Goal: Unclear: Browse casually

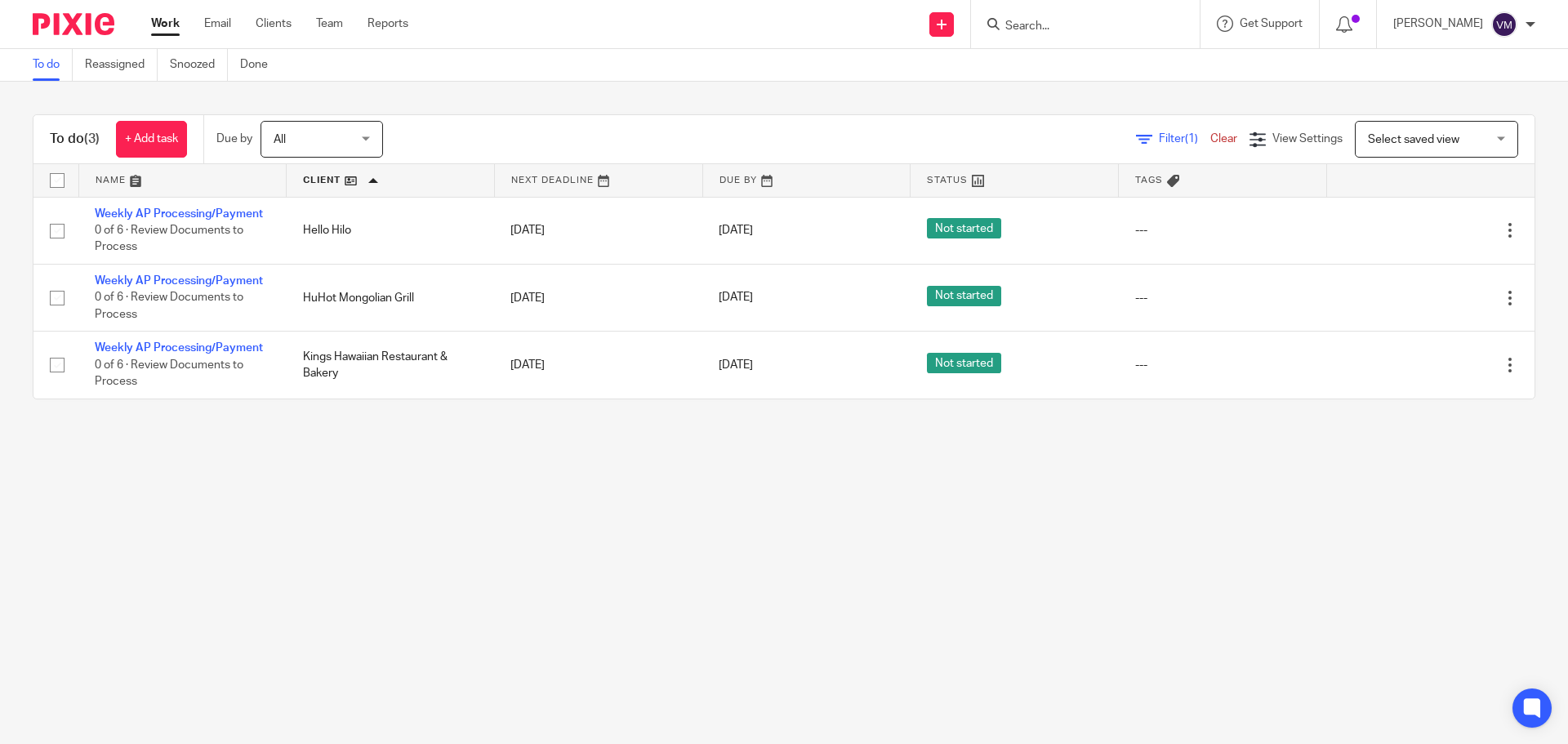
click at [663, 33] on div "Send new email Create task Add client Request signature Get Support Contact via…" at bounding box center [1000, 24] width 1135 height 49
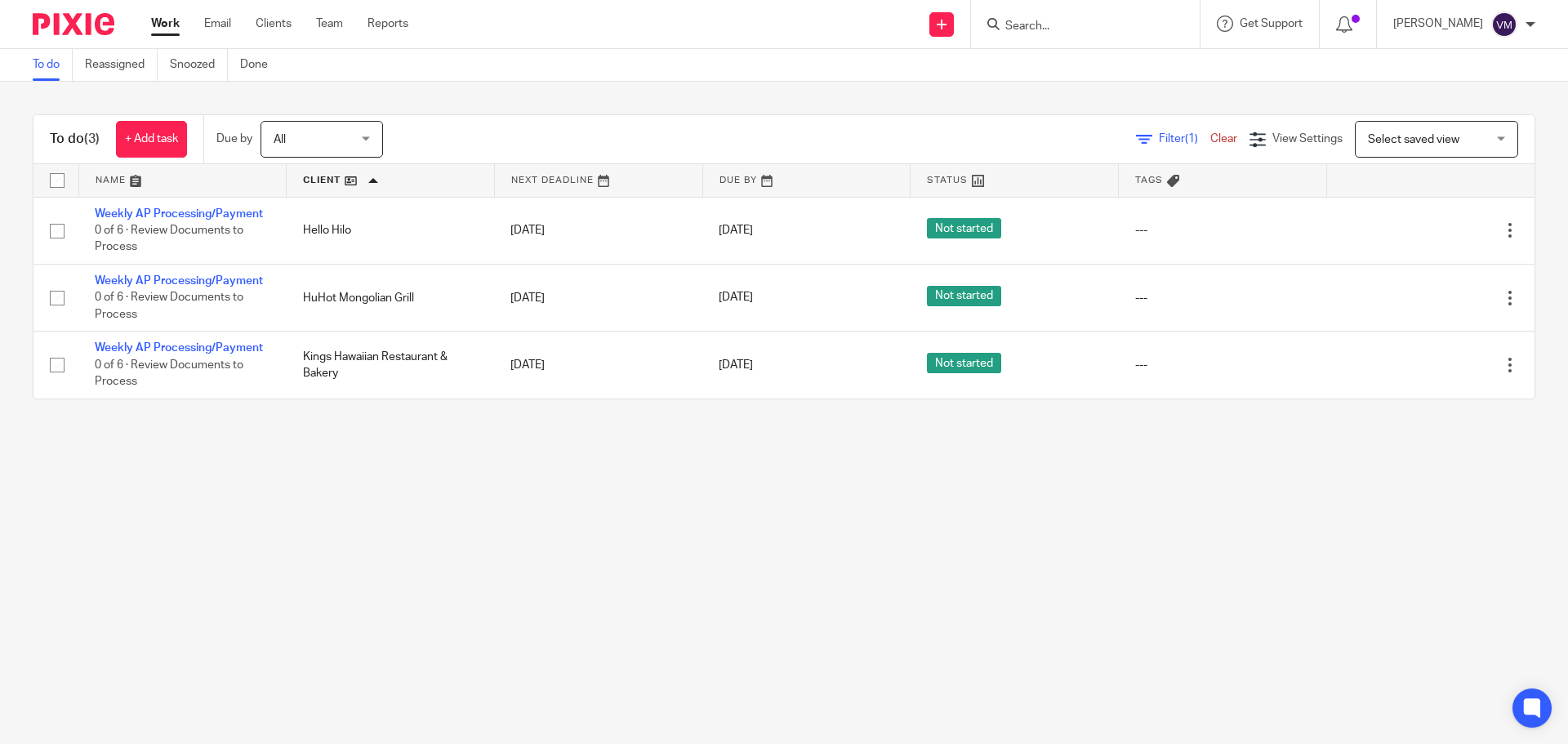
click at [663, 33] on div "Send new email Create task Add client Request signature Get Support Contact via…" at bounding box center [1000, 24] width 1135 height 49
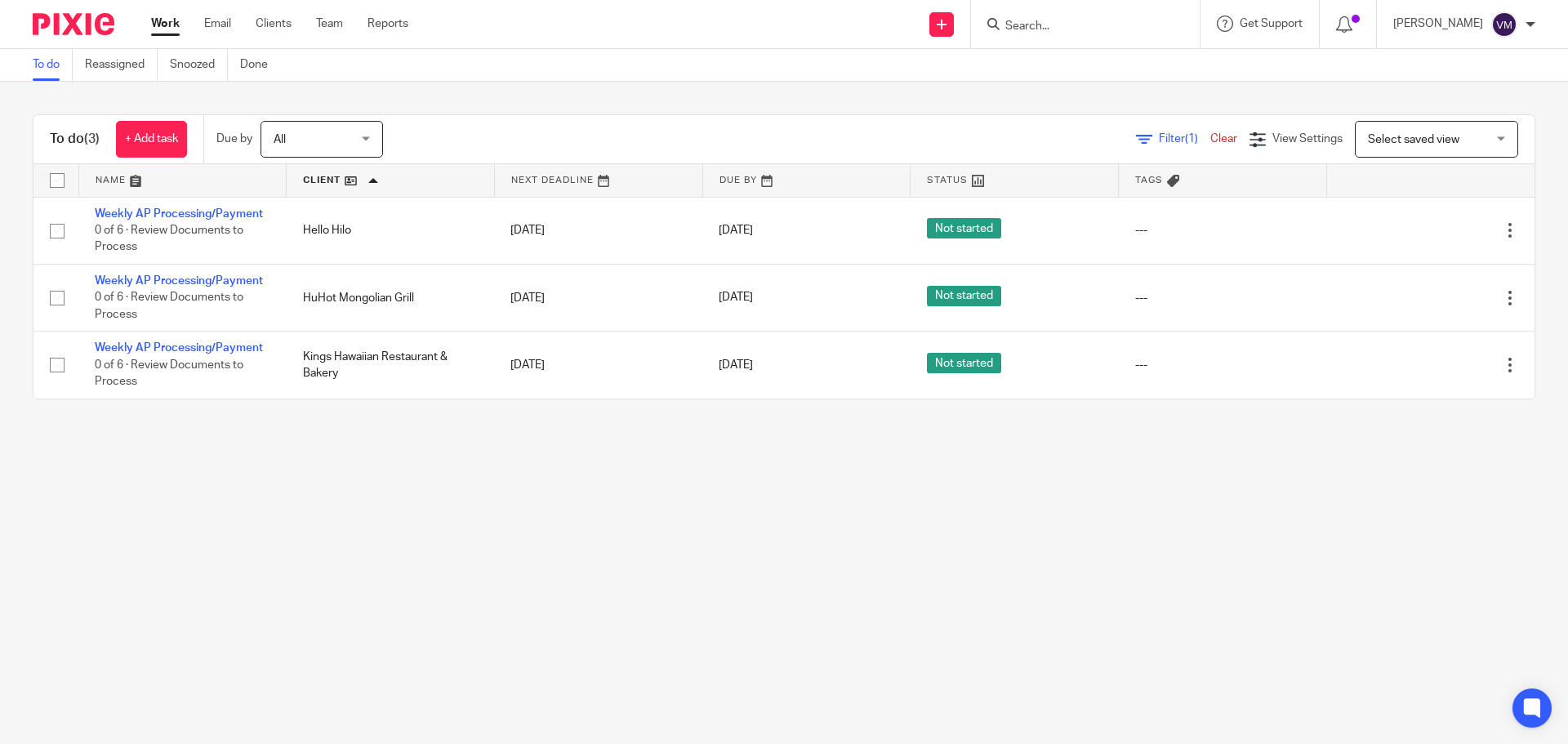
click at [663, 33] on div "Send new email Create task Add client Request signature Get Support Contact via…" at bounding box center [1000, 24] width 1135 height 49
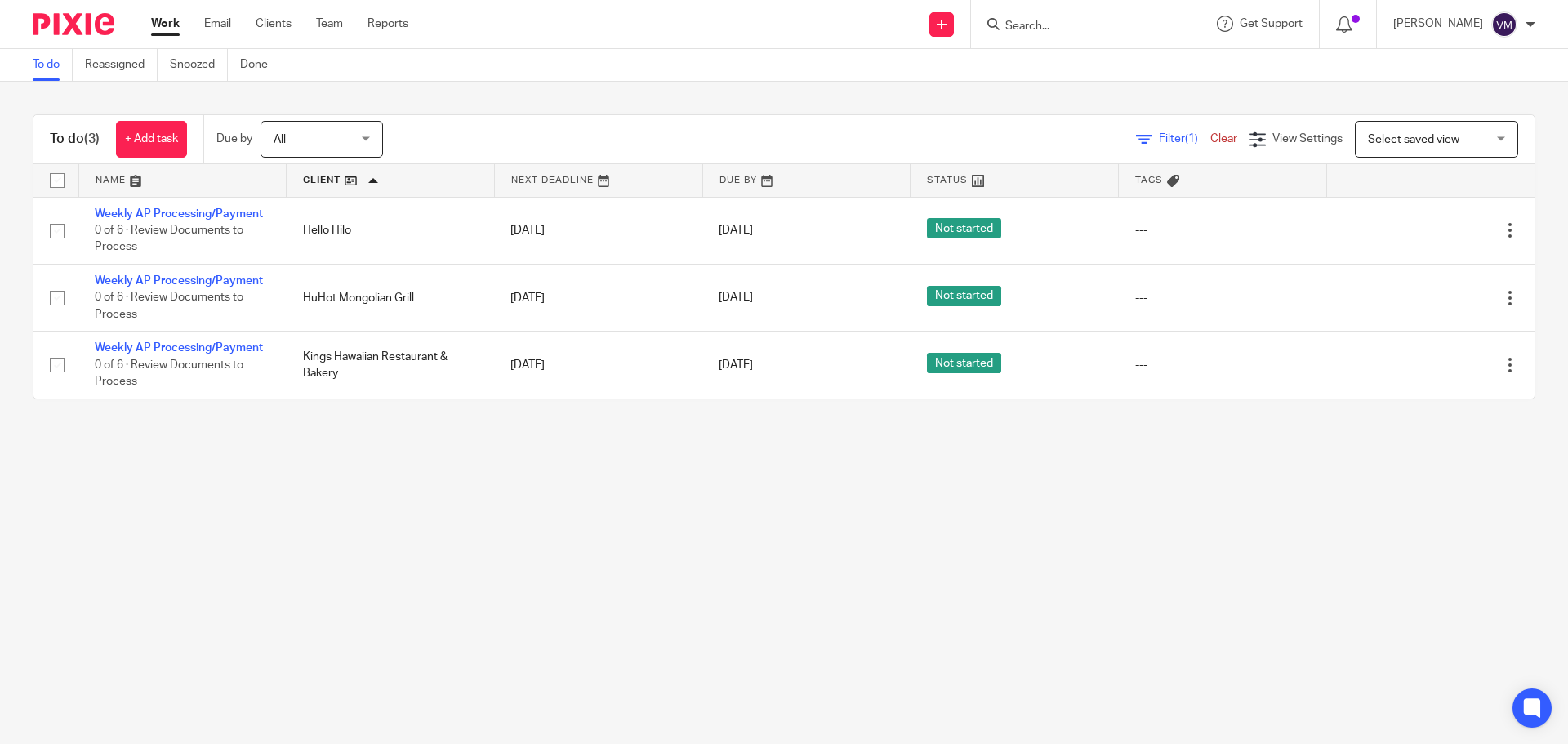
click at [663, 33] on div "Send new email Create task Add client Request signature Get Support Contact via…" at bounding box center [1000, 24] width 1135 height 49
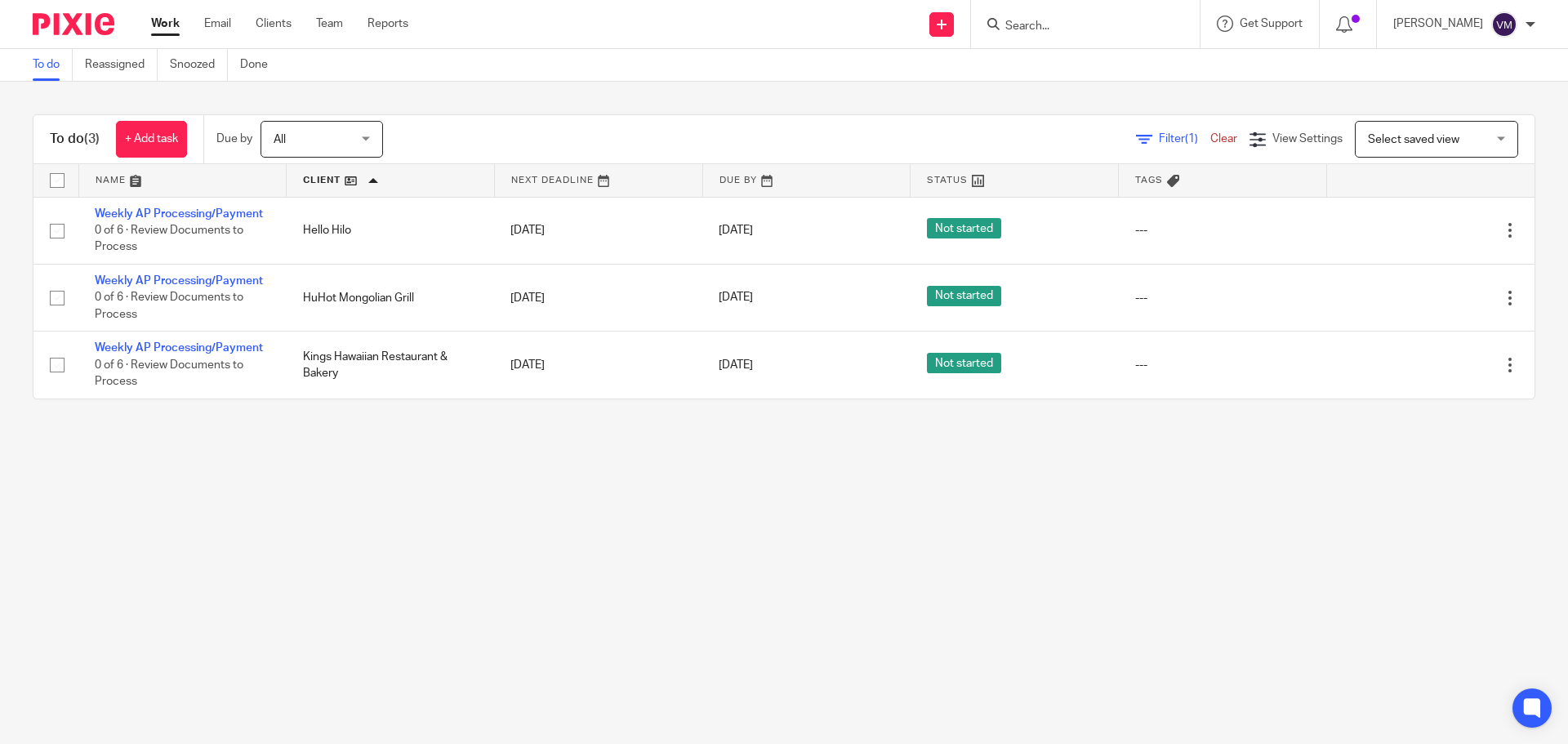
click at [663, 33] on div "Send new email Create task Add client Request signature Get Support Contact via…" at bounding box center [1000, 24] width 1135 height 49
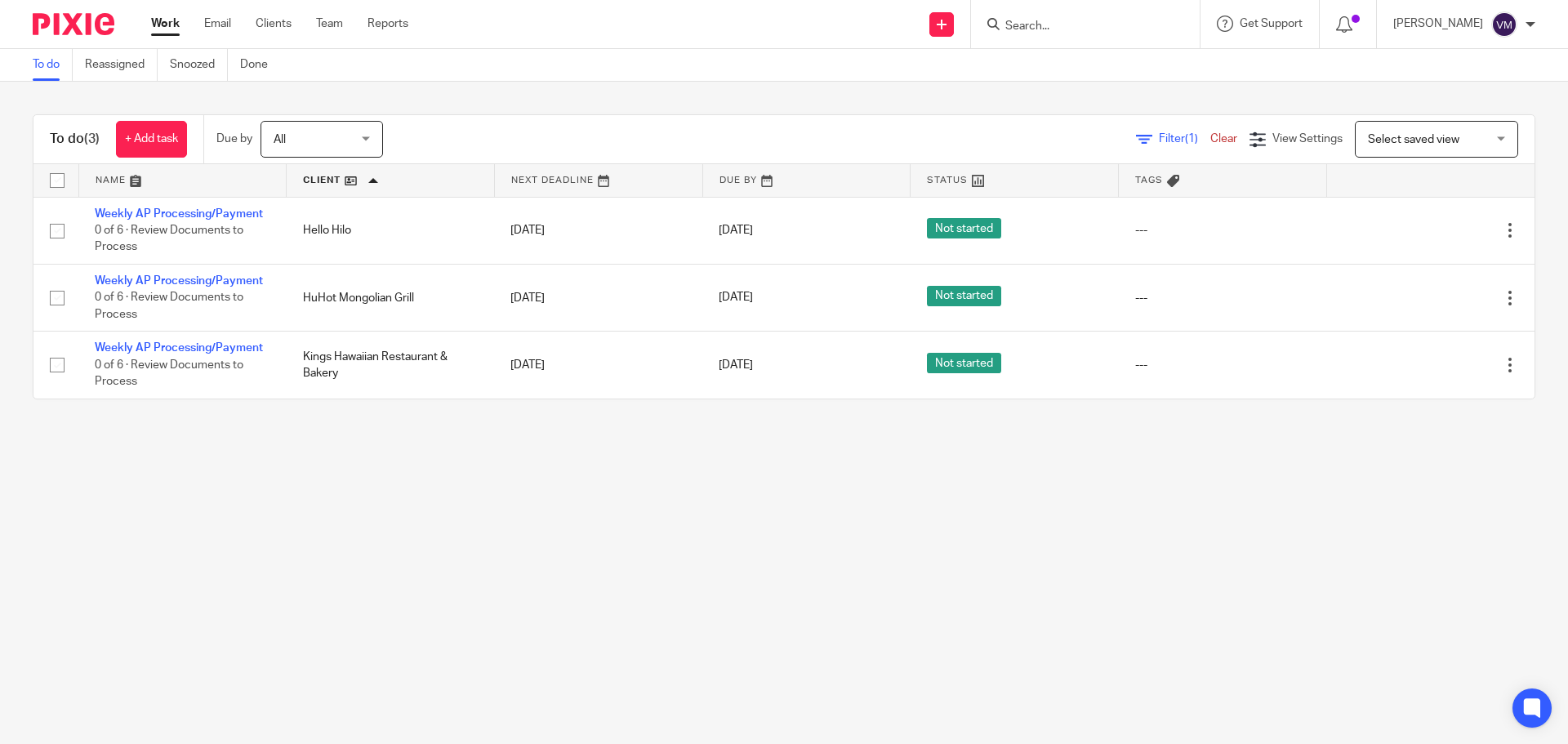
click at [663, 33] on div "Send new email Create task Add client Request signature Get Support Contact via…" at bounding box center [1000, 24] width 1135 height 49
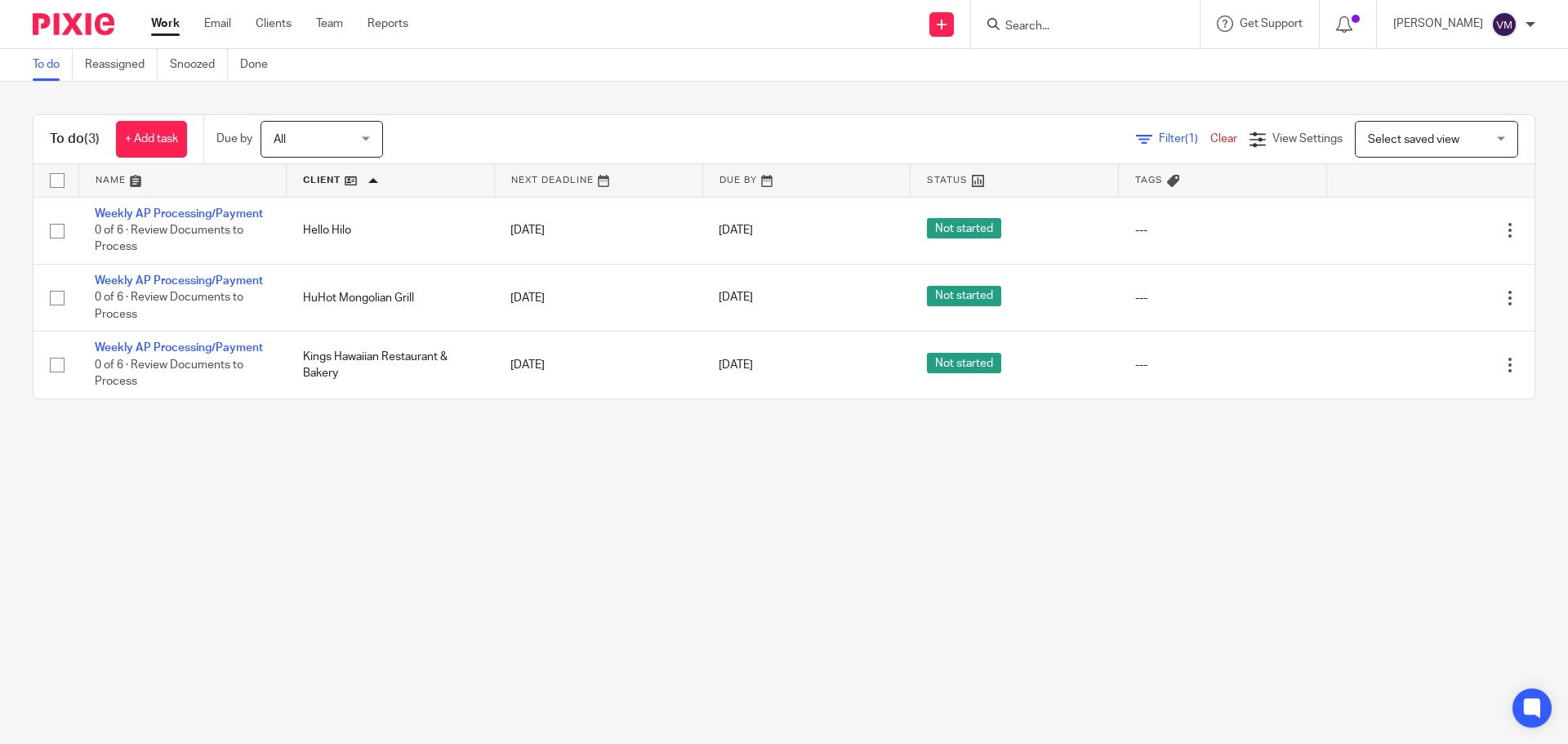
click at [663, 33] on div "Send new email Create task Add client Request signature Get Support Contact via…" at bounding box center [1000, 24] width 1135 height 49
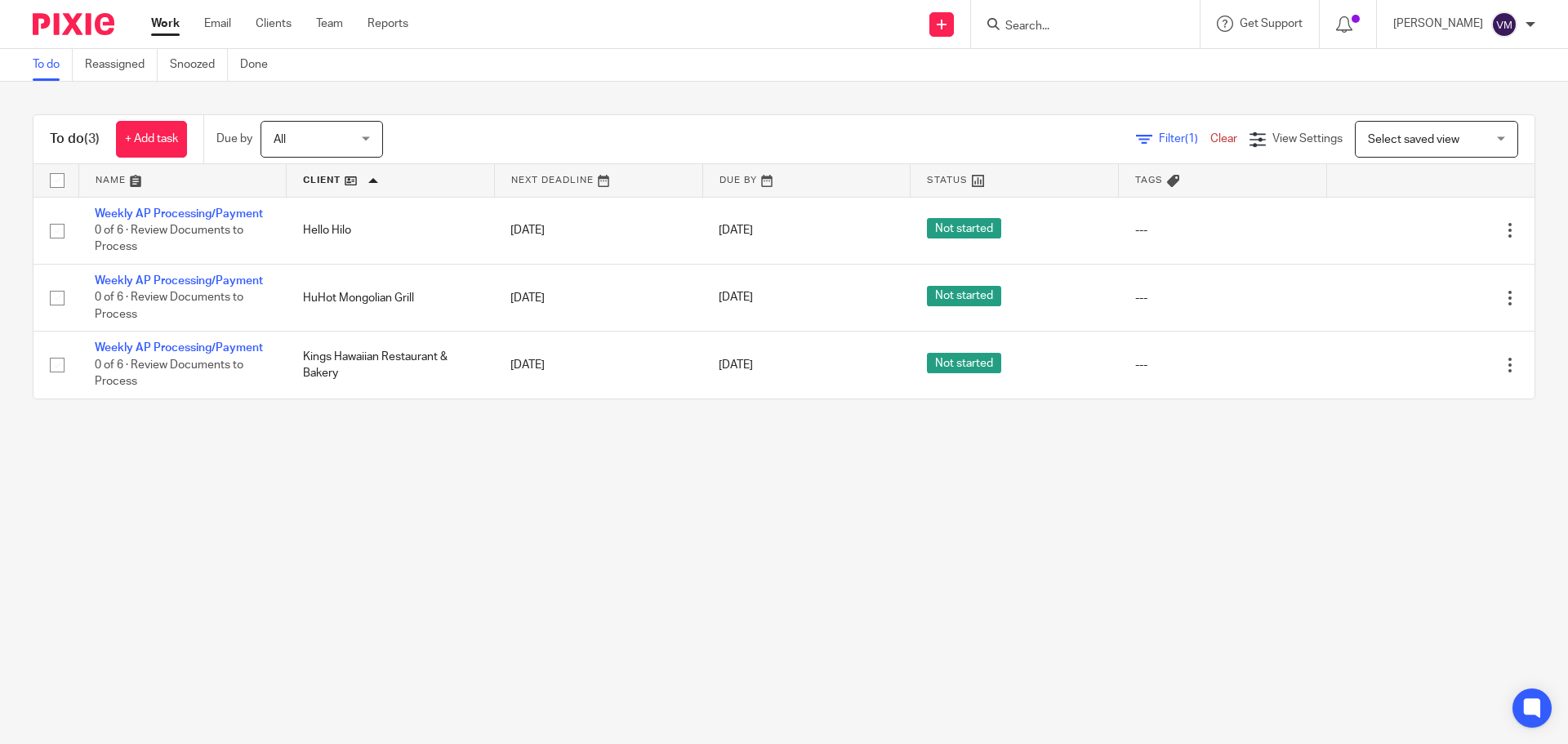
click at [663, 33] on div "Send new email Create task Add client Request signature Get Support Contact via…" at bounding box center [1000, 24] width 1135 height 49
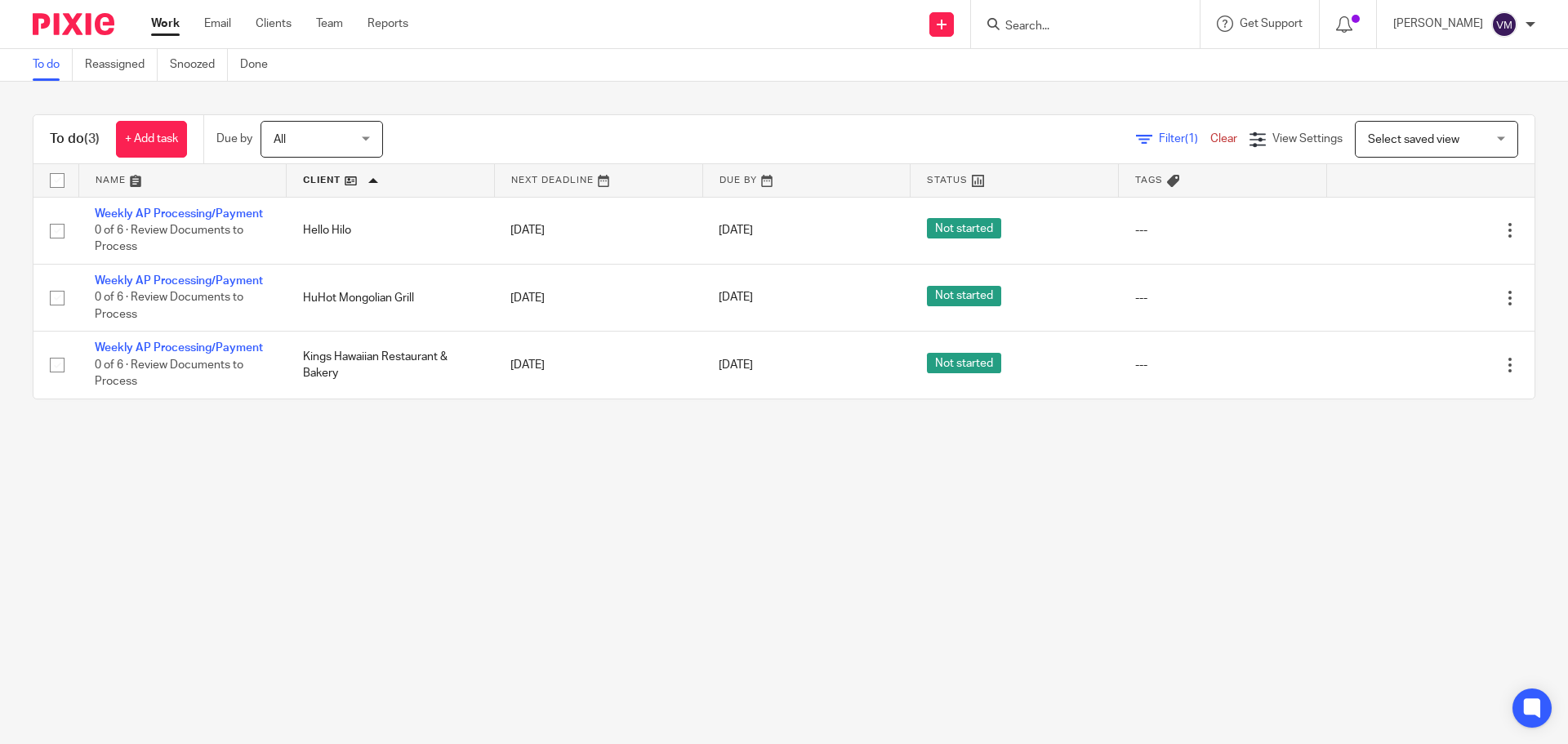
click at [663, 33] on div "Send new email Create task Add client Request signature Get Support Contact via…" at bounding box center [1000, 24] width 1135 height 49
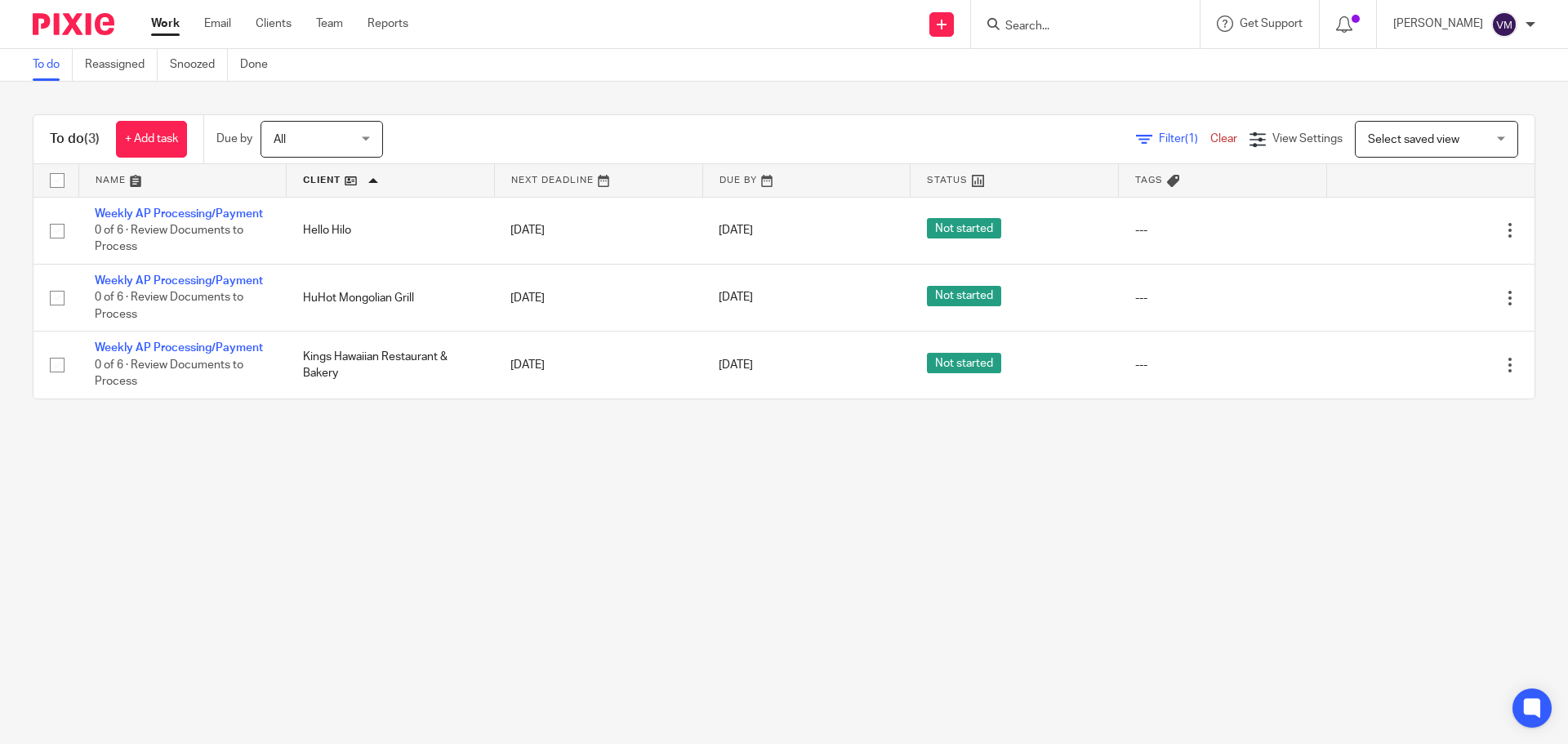
click at [663, 33] on div "Send new email Create task Add client Request signature Get Support Contact via…" at bounding box center [1000, 24] width 1135 height 49
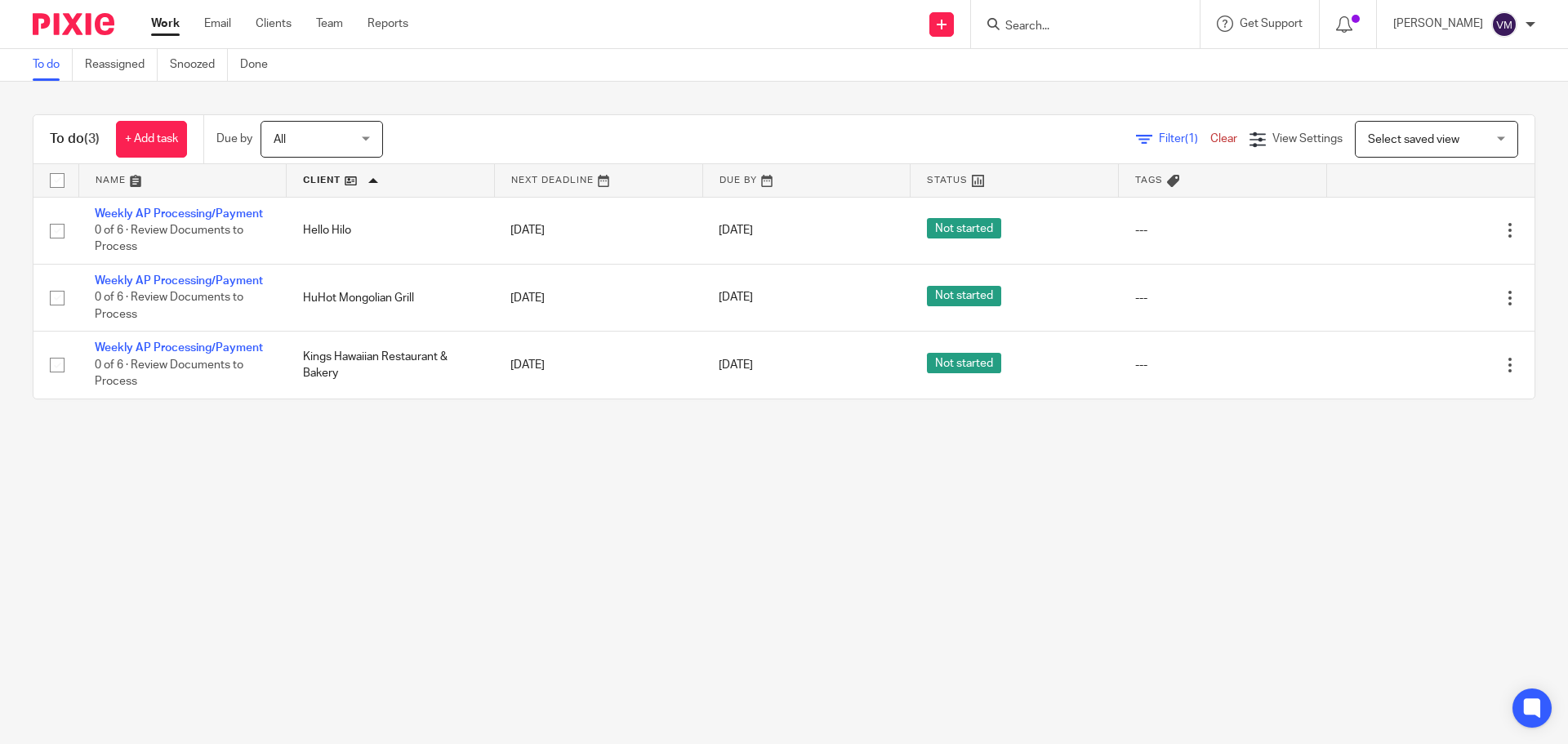
click at [663, 33] on div "Send new email Create task Add client Request signature Get Support Contact via…" at bounding box center [1000, 24] width 1135 height 49
